Goal: Transaction & Acquisition: Purchase product/service

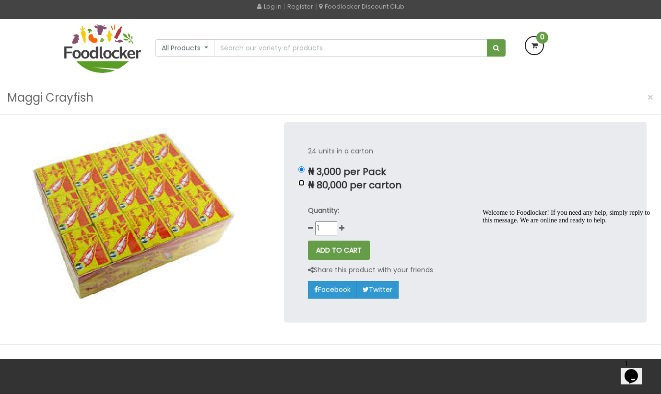
click at [302, 182] on input "₦ 80,000 per carton" at bounding box center [301, 183] width 6 height 6
radio input "true"
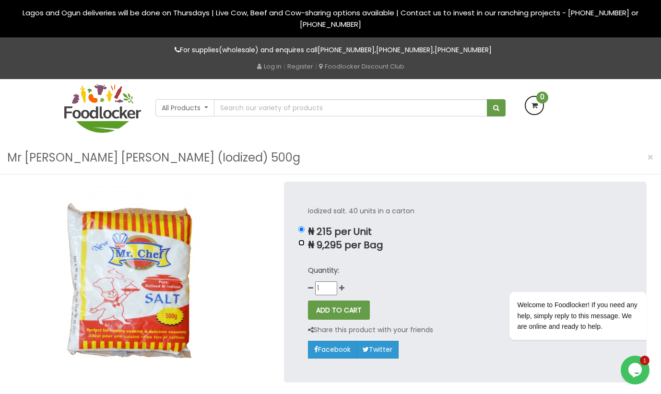
click at [302, 242] on input "₦ 9,295 per Bag" at bounding box center [301, 243] width 6 height 6
radio input "true"
click at [299, 229] on input "₦ 215 per Unit" at bounding box center [301, 229] width 6 height 6
radio input "true"
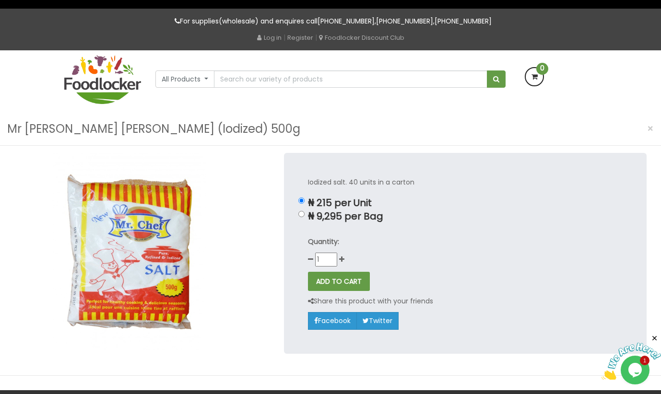
scroll to position [35, 0]
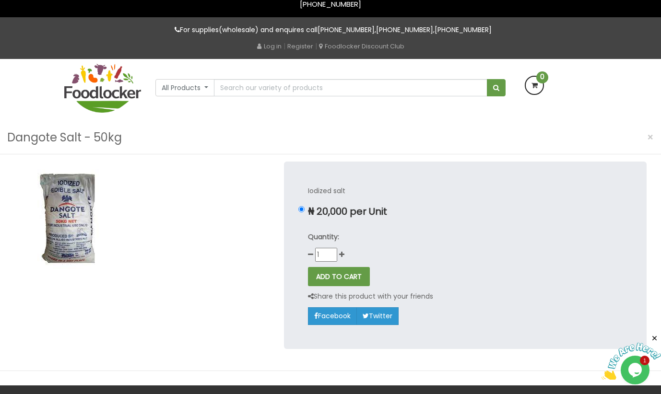
scroll to position [21, 0]
